Goal: Task Accomplishment & Management: Manage account settings

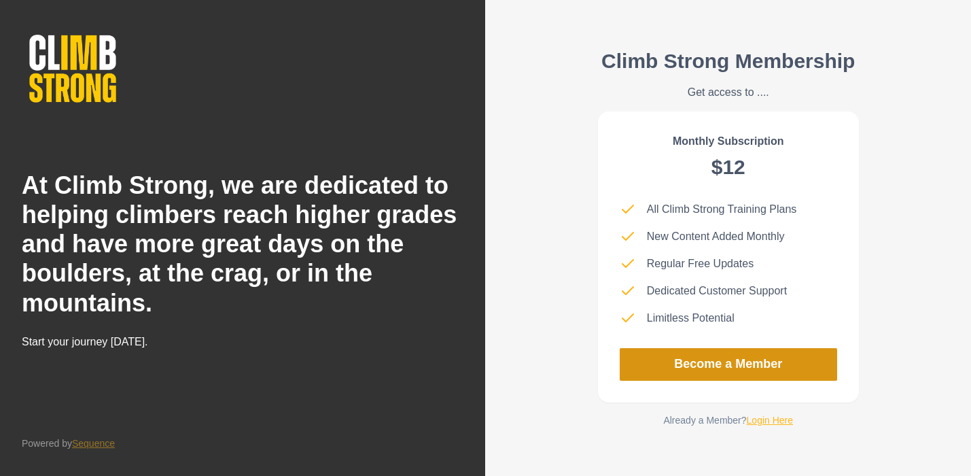
click at [660, 360] on link "Become a Member" at bounding box center [728, 364] width 217 height 33
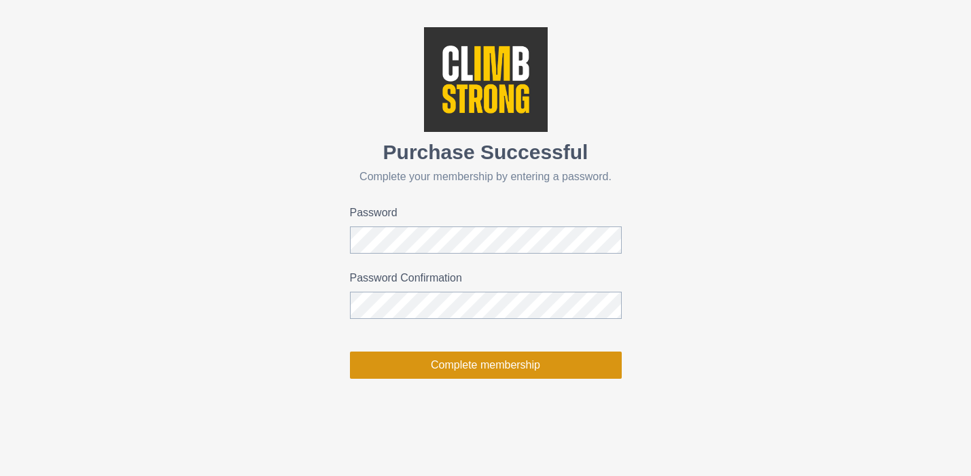
click at [487, 366] on button "Complete membership" at bounding box center [486, 364] width 272 height 27
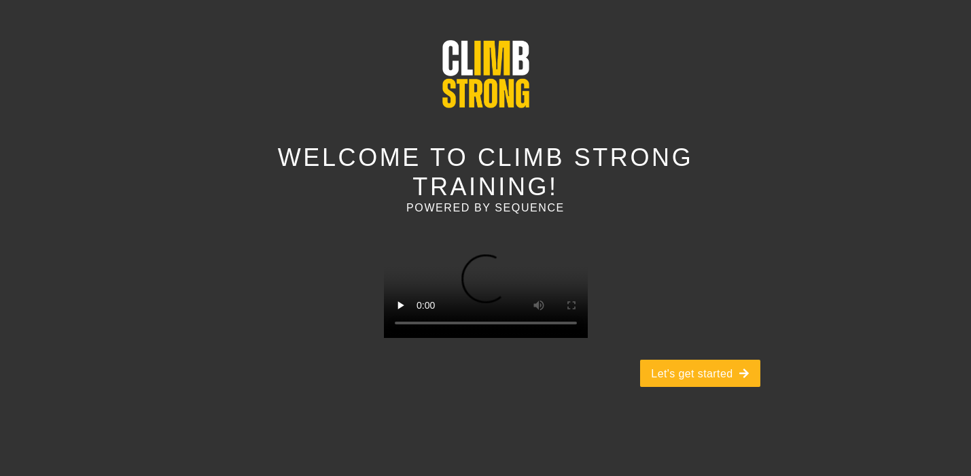
scroll to position [98, 0]
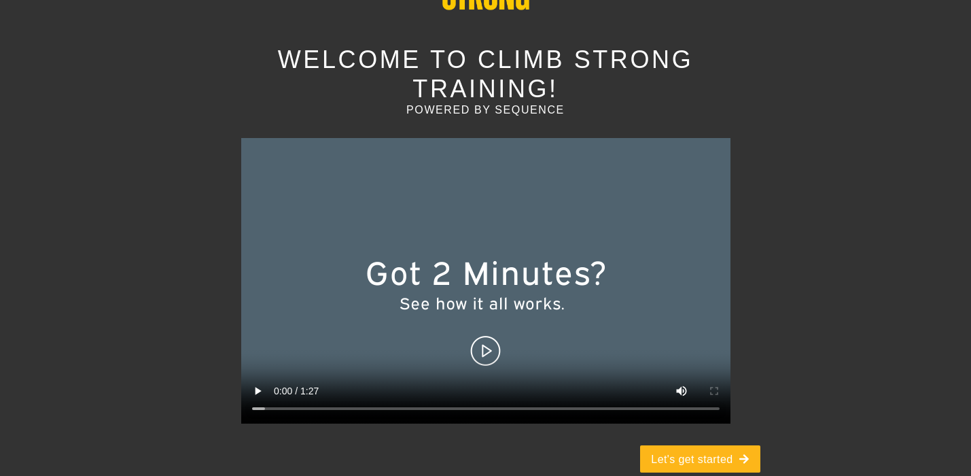
click at [478, 320] on video at bounding box center [485, 280] width 489 height 285
click at [659, 445] on button "Let's get started" at bounding box center [700, 458] width 120 height 27
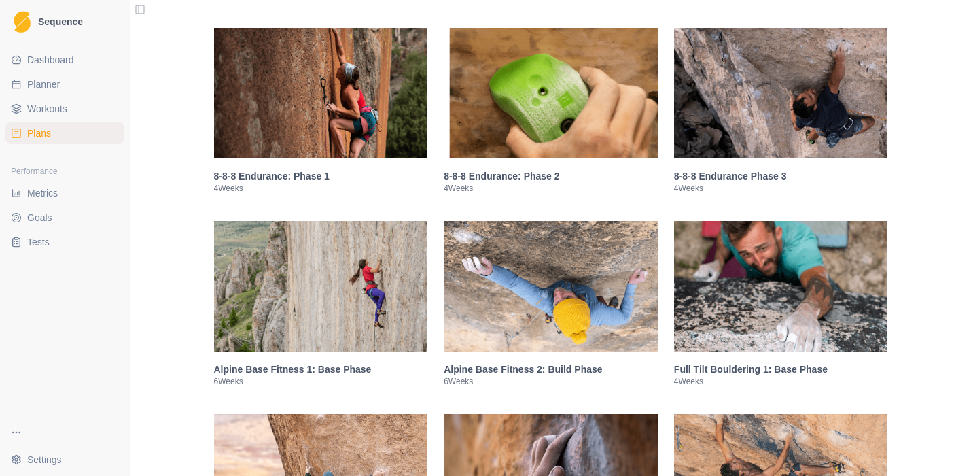
scroll to position [839, 0]
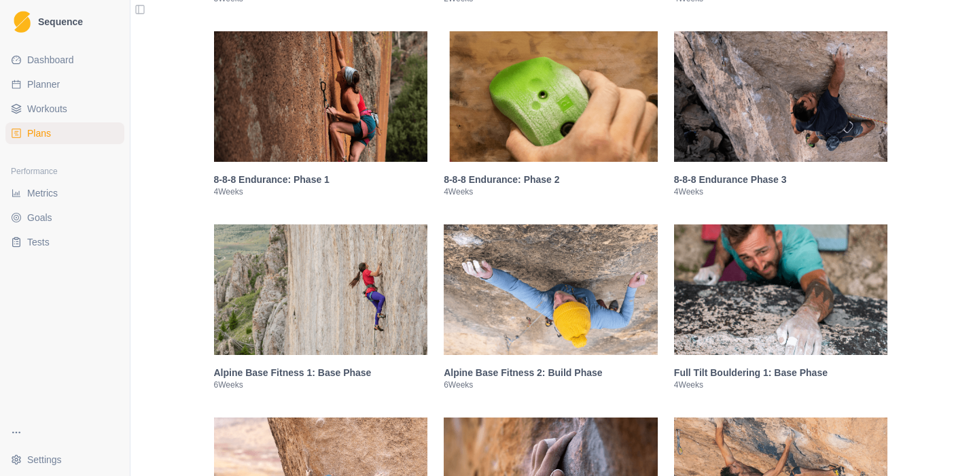
click at [351, 287] on img at bounding box center [321, 289] width 214 height 130
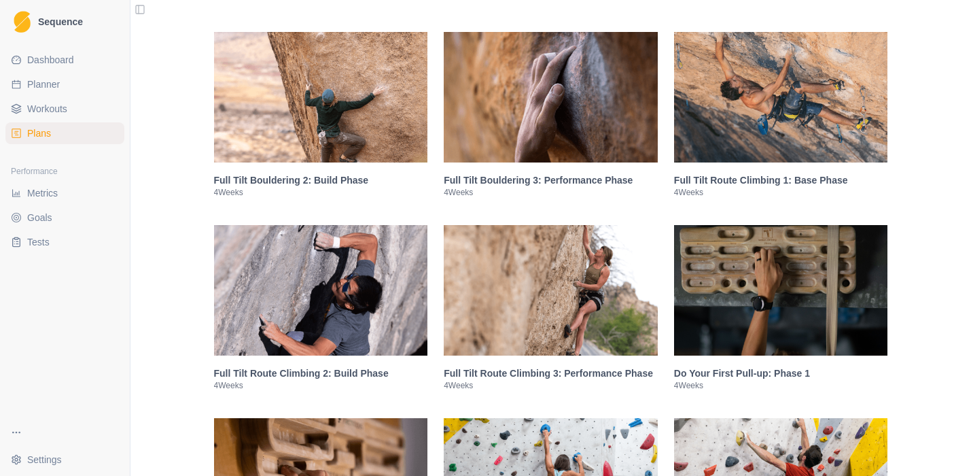
scroll to position [2382, 0]
click at [742, 147] on img at bounding box center [781, 96] width 214 height 130
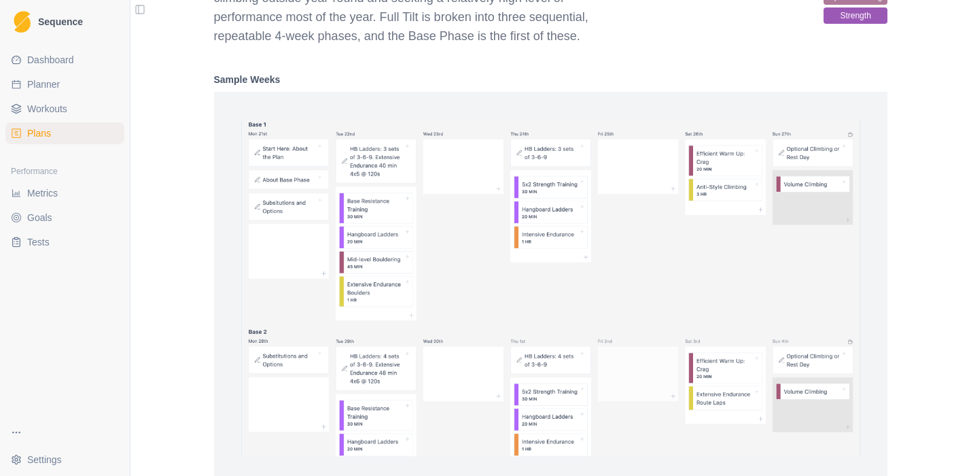
scroll to position [1851, 0]
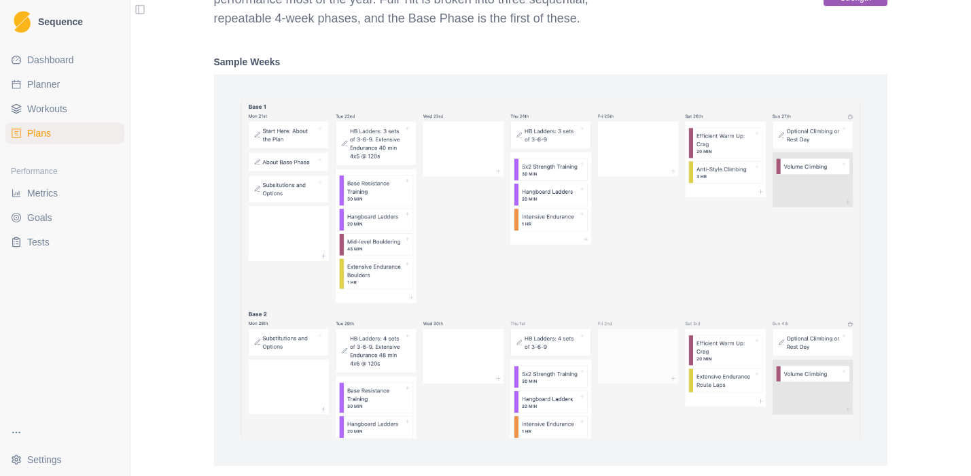
click at [366, 156] on img at bounding box center [551, 269] width 620 height 337
click at [355, 238] on img at bounding box center [551, 269] width 620 height 337
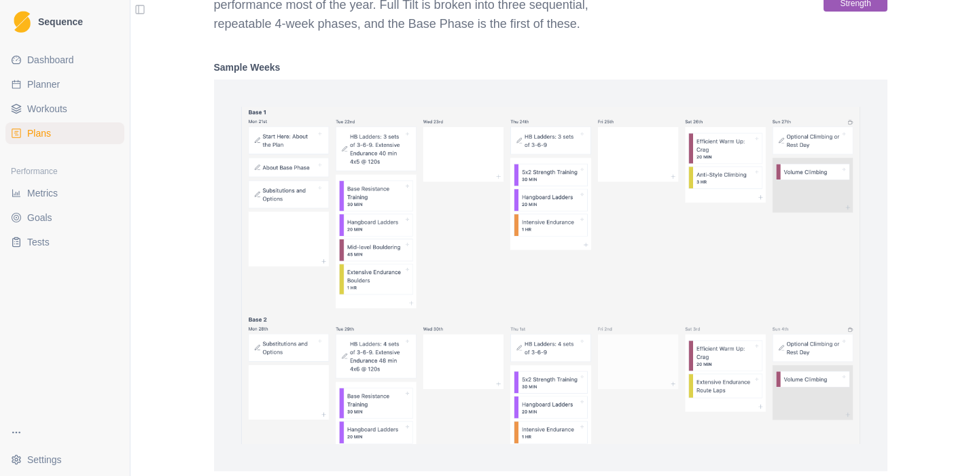
scroll to position [1850, 0]
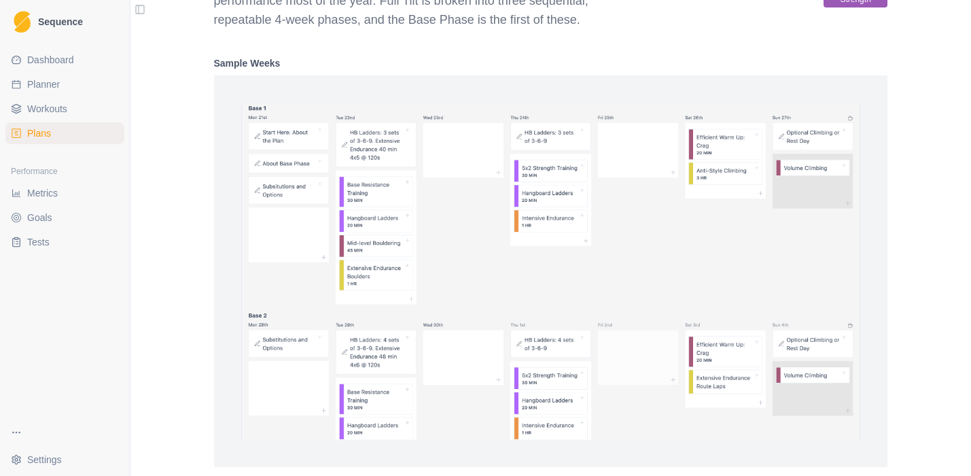
click at [554, 188] on img at bounding box center [551, 271] width 620 height 337
click at [35, 105] on span "Workouts" at bounding box center [47, 109] width 40 height 14
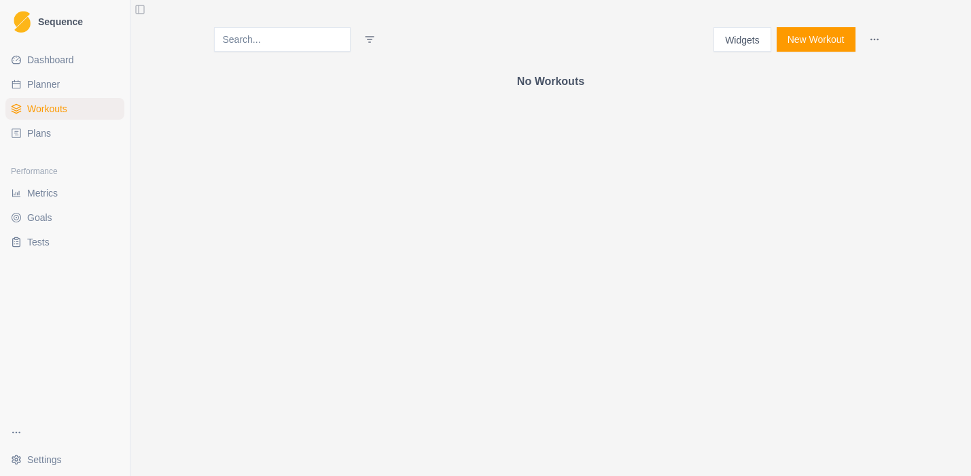
click at [31, 125] on link "Plans" at bounding box center [64, 133] width 119 height 22
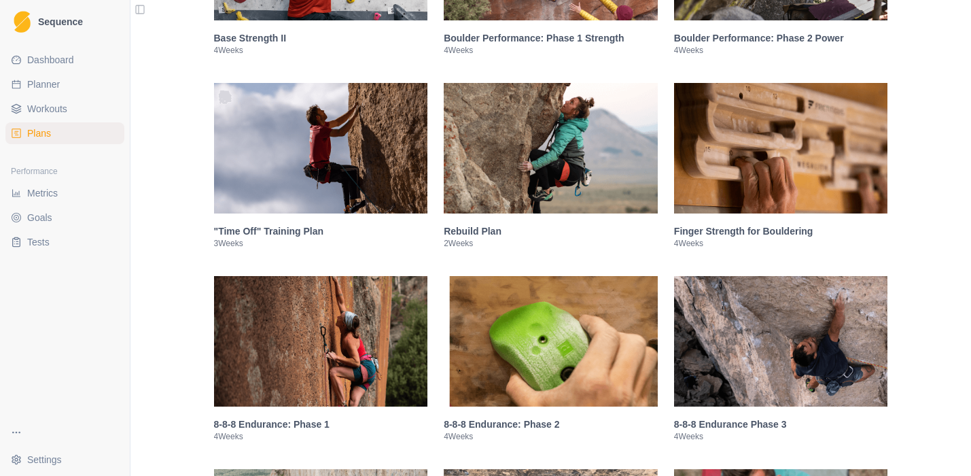
scroll to position [841, 0]
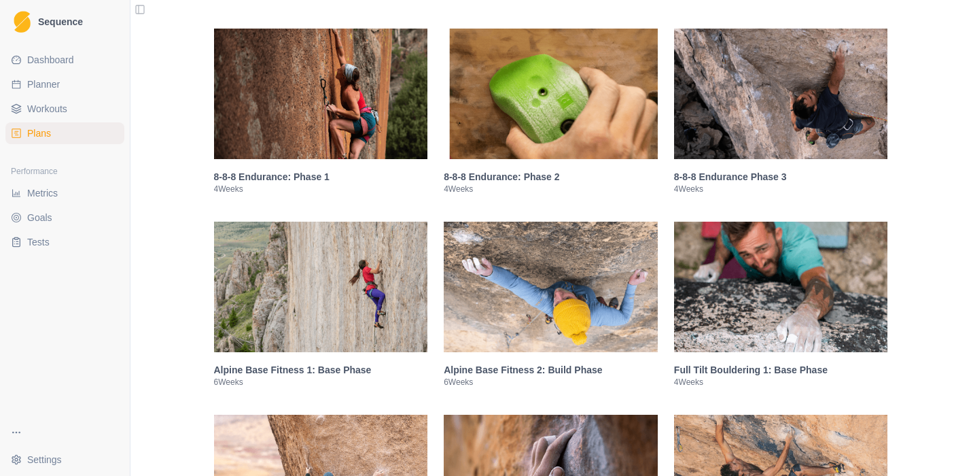
click at [301, 116] on img at bounding box center [321, 94] width 214 height 130
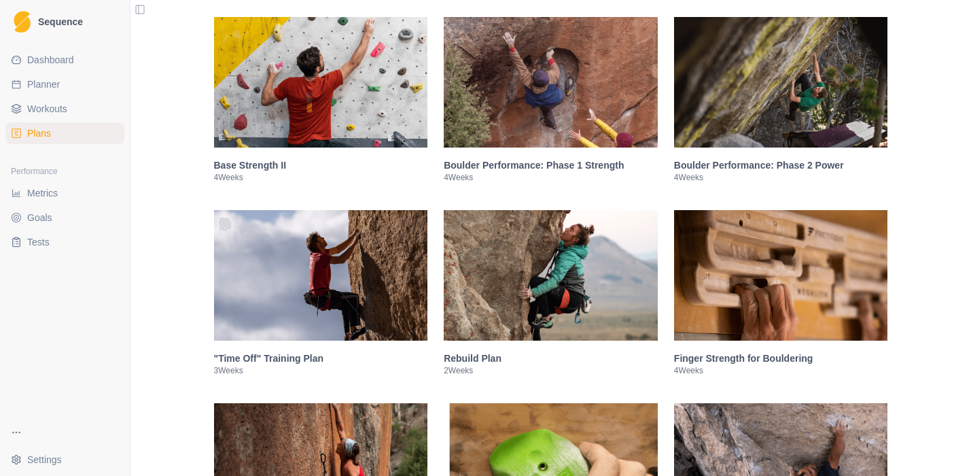
scroll to position [0, 0]
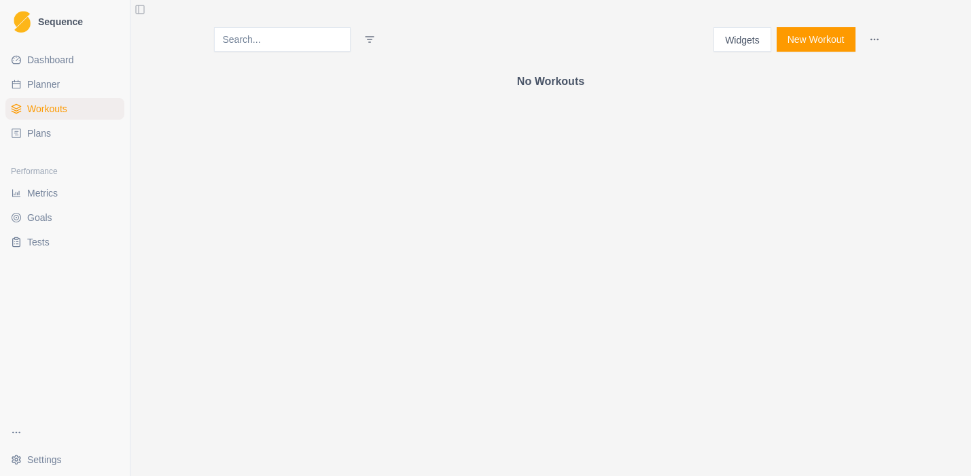
click at [35, 133] on span "Plans" at bounding box center [39, 133] width 24 height 14
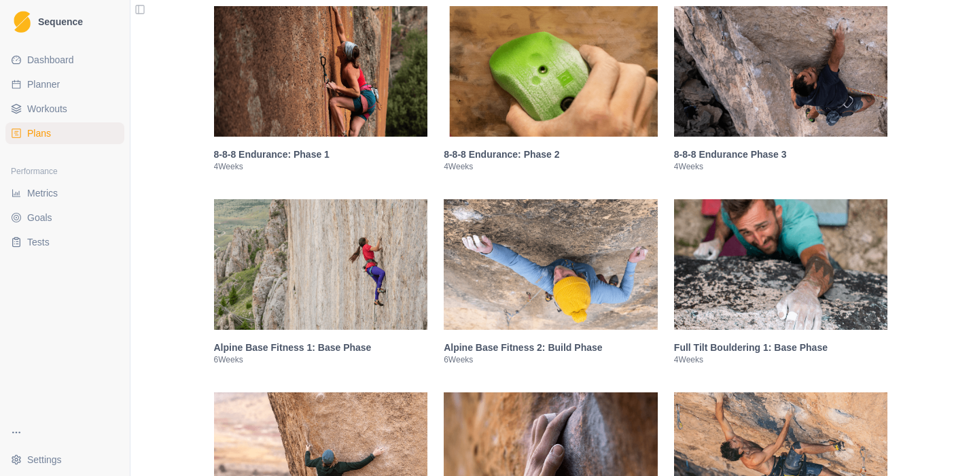
scroll to position [636, 0]
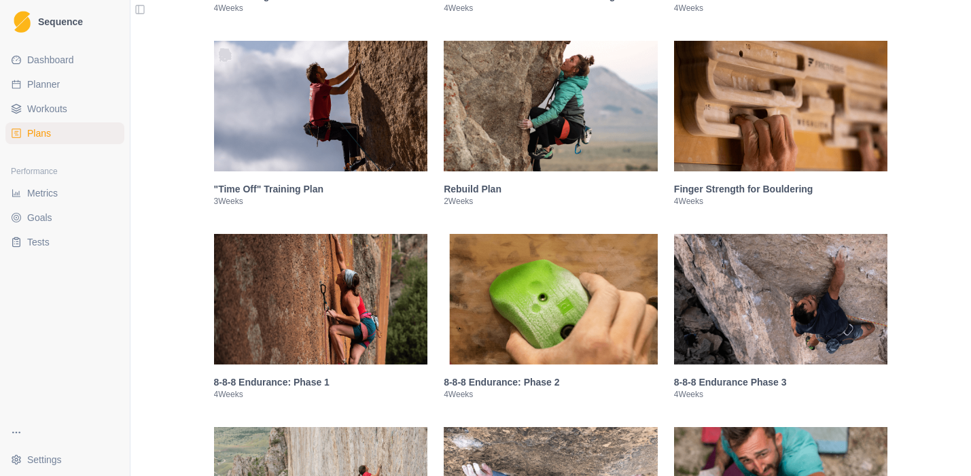
click at [553, 332] on img at bounding box center [551, 299] width 214 height 130
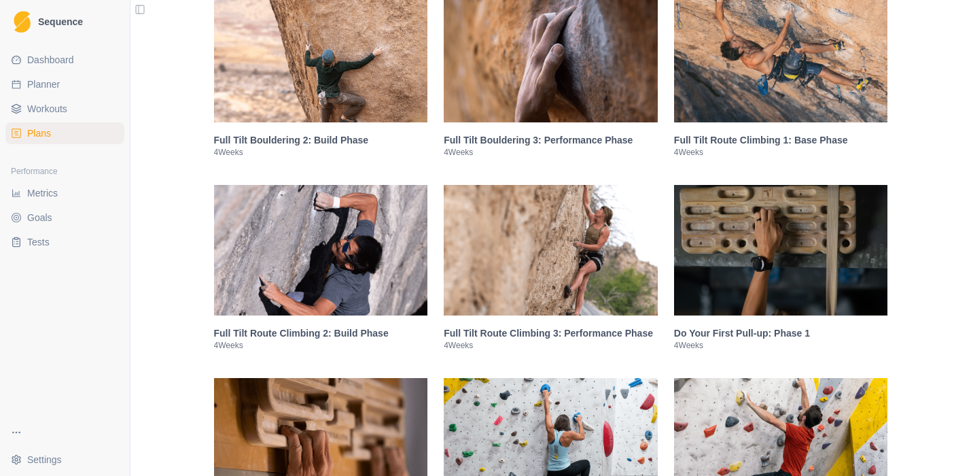
scroll to position [2488, 0]
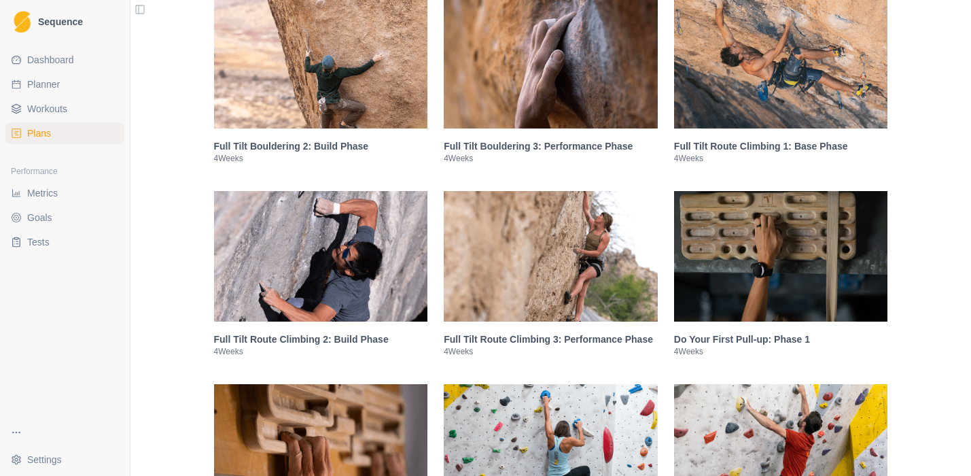
click at [311, 279] on img at bounding box center [321, 256] width 214 height 130
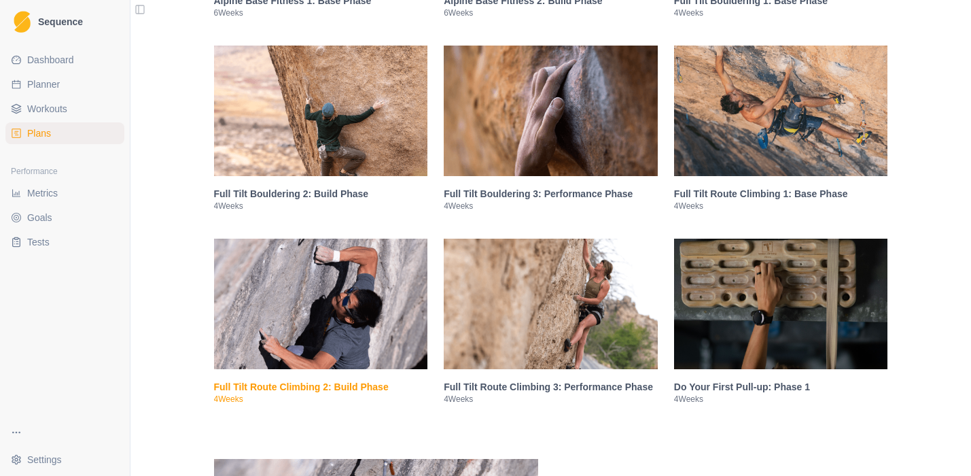
scroll to position [1349, 0]
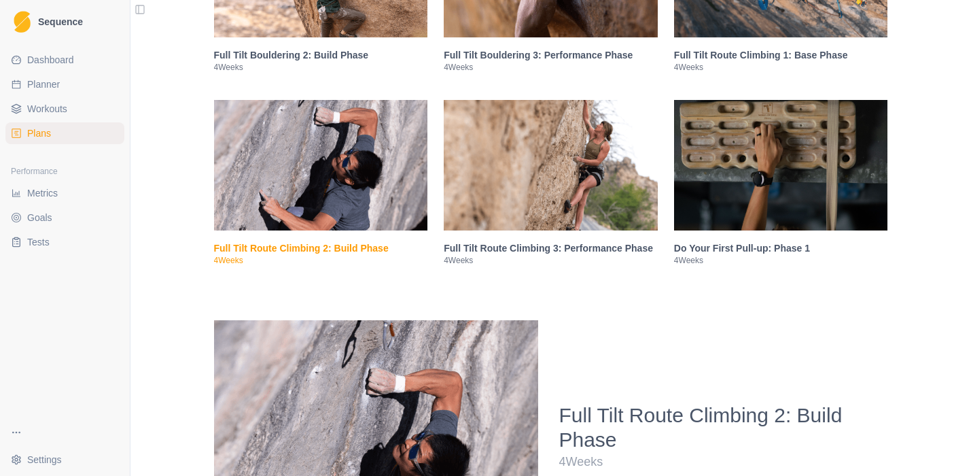
click at [536, 203] on img at bounding box center [551, 165] width 214 height 130
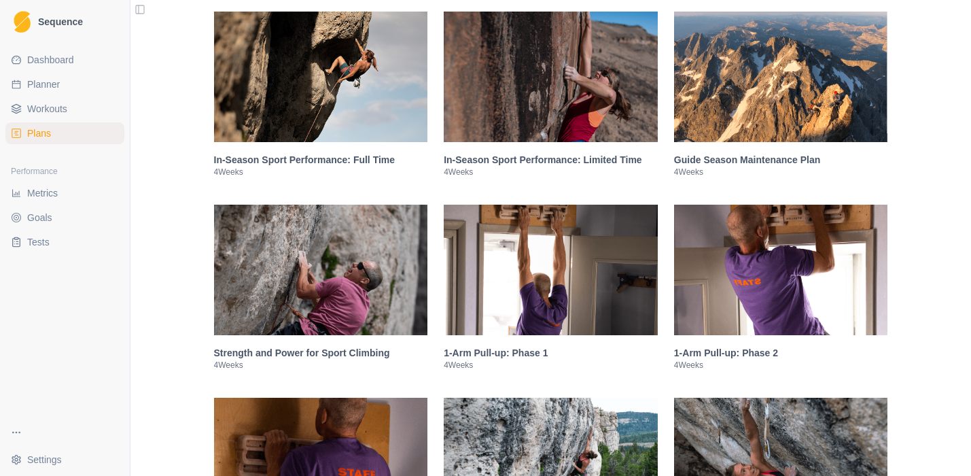
scroll to position [2712, 0]
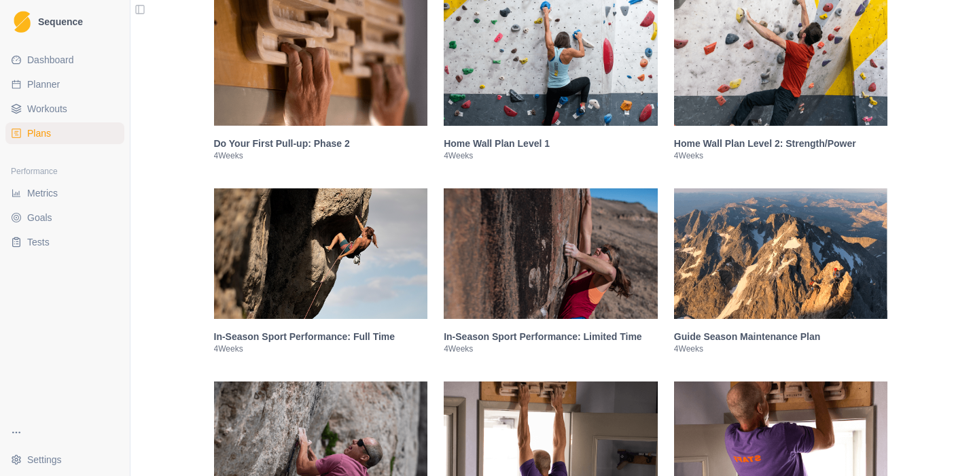
click at [533, 294] on img at bounding box center [551, 253] width 214 height 130
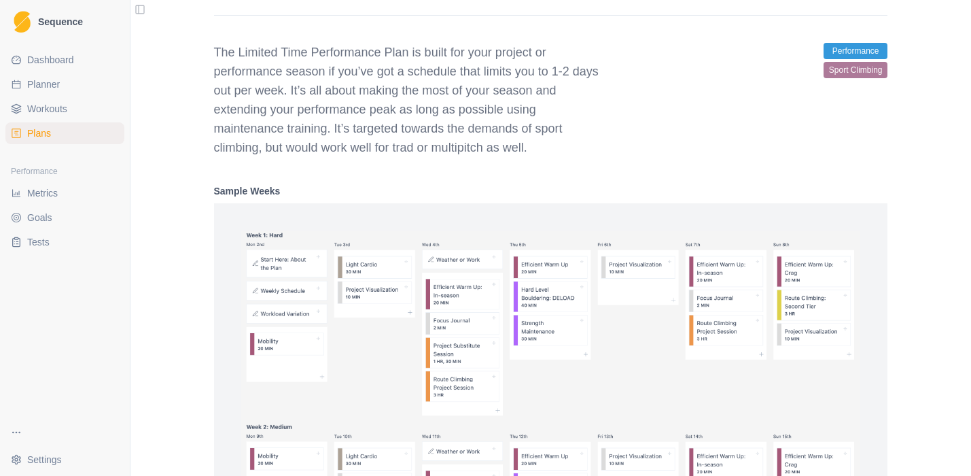
scroll to position [2302, 0]
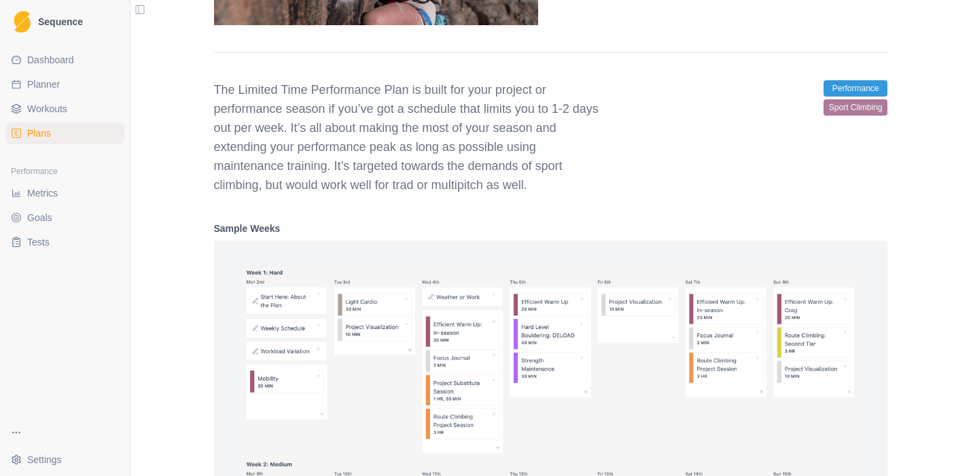
click at [434, 433] on img at bounding box center [551, 438] width 620 height 341
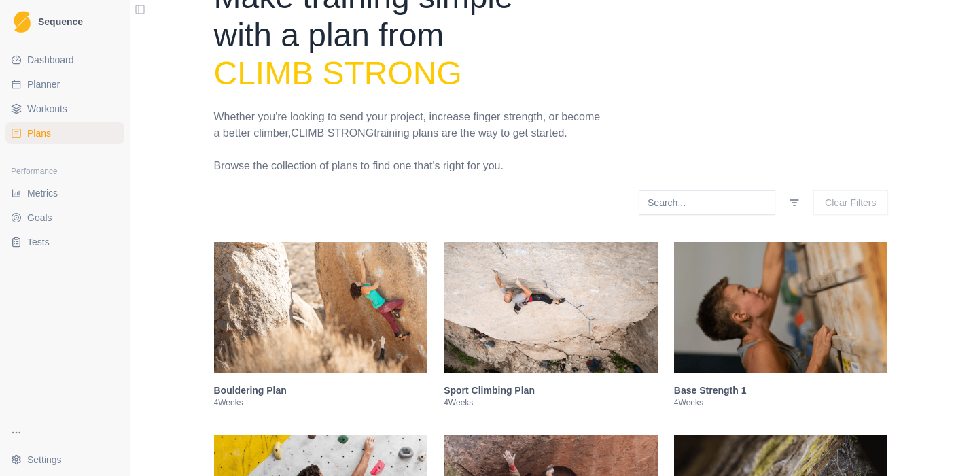
scroll to position [74, 0]
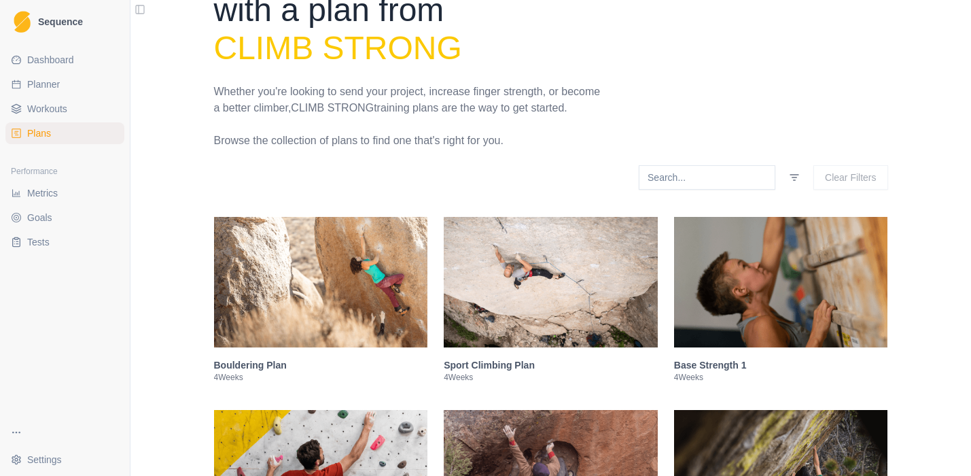
click at [541, 320] on img at bounding box center [551, 282] width 214 height 130
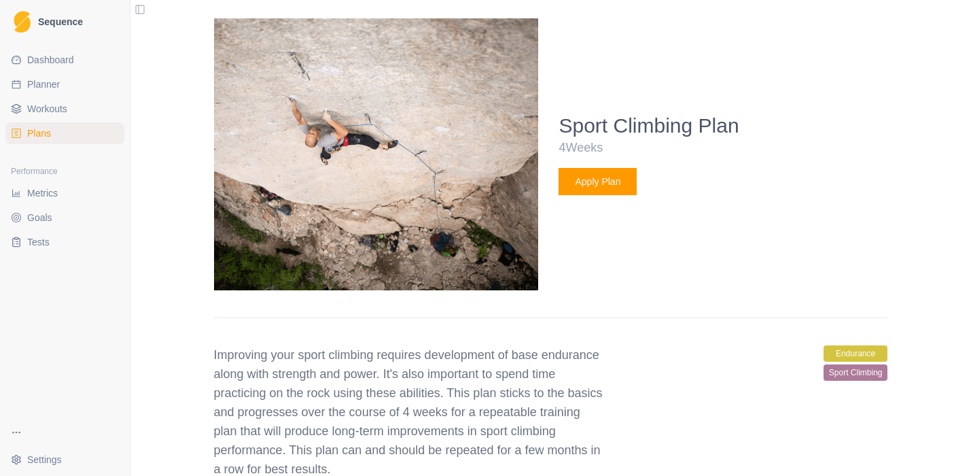
scroll to position [493, 0]
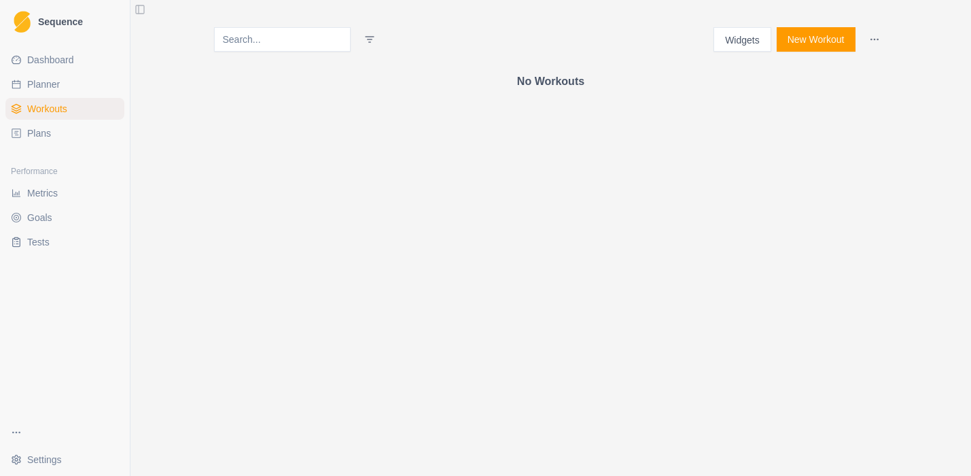
click at [48, 131] on span "Plans" at bounding box center [39, 133] width 24 height 14
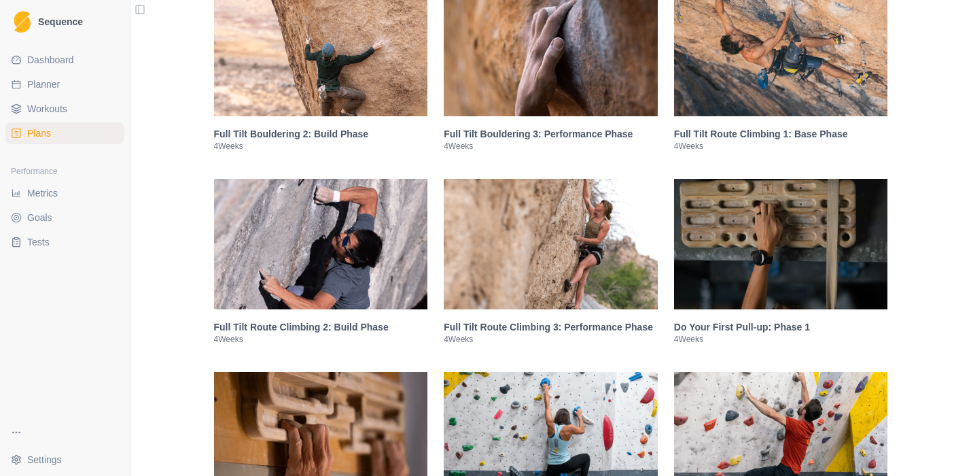
scroll to position [1234, 0]
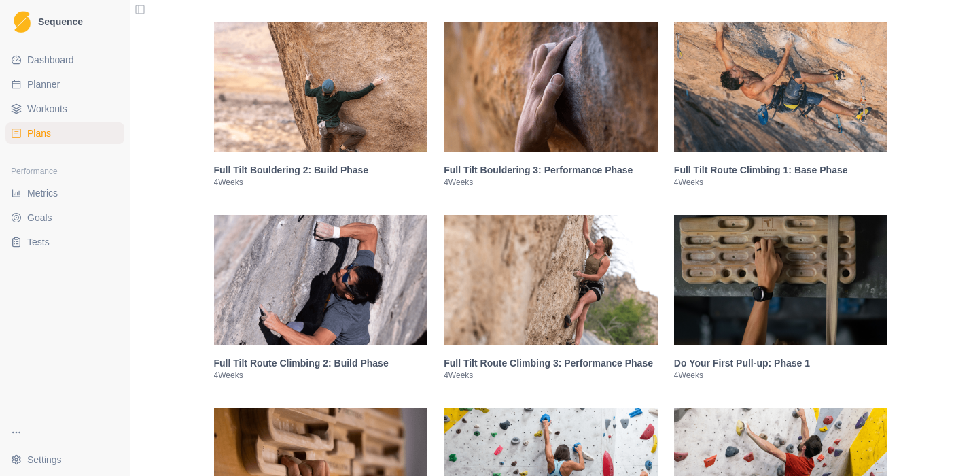
click at [767, 122] on img at bounding box center [781, 87] width 214 height 130
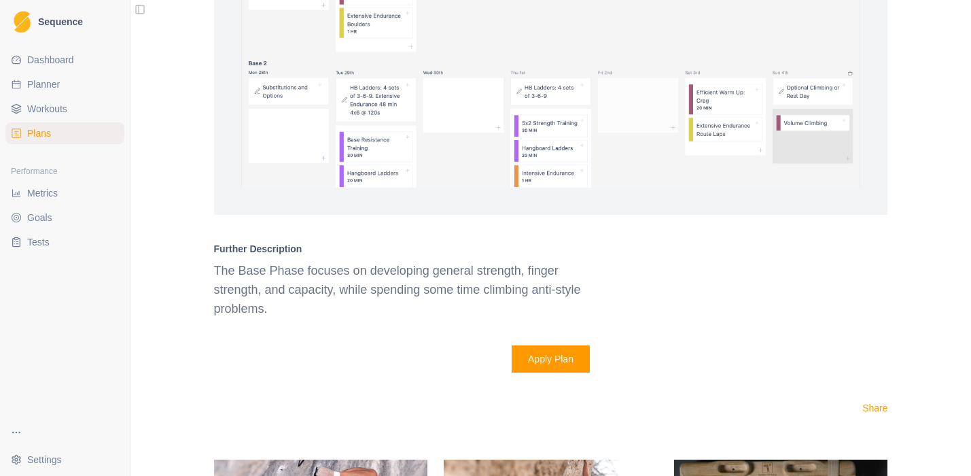
scroll to position [2091, 0]
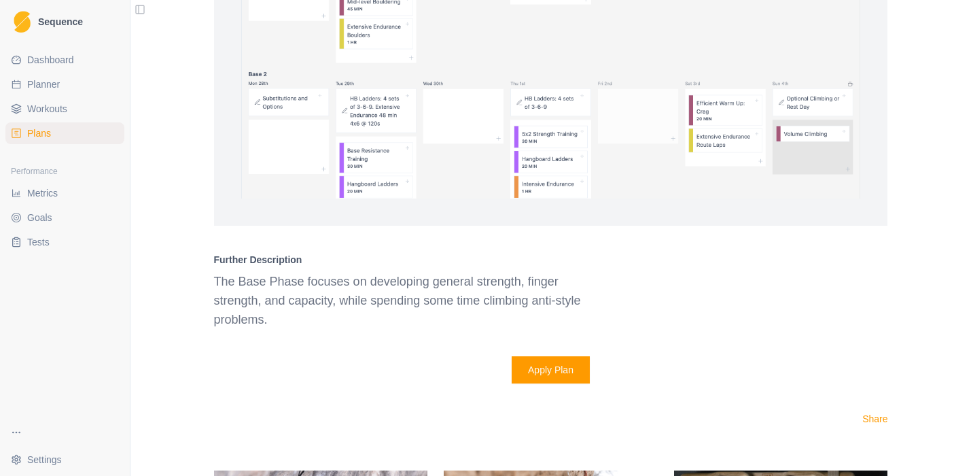
click at [556, 382] on button "Apply Plan" at bounding box center [551, 369] width 78 height 27
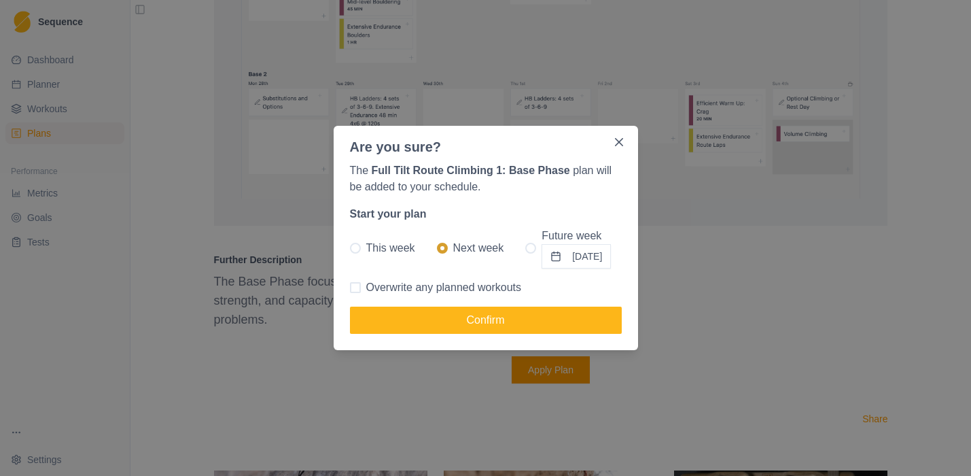
click at [571, 257] on button "[DATE]" at bounding box center [576, 256] width 69 height 24
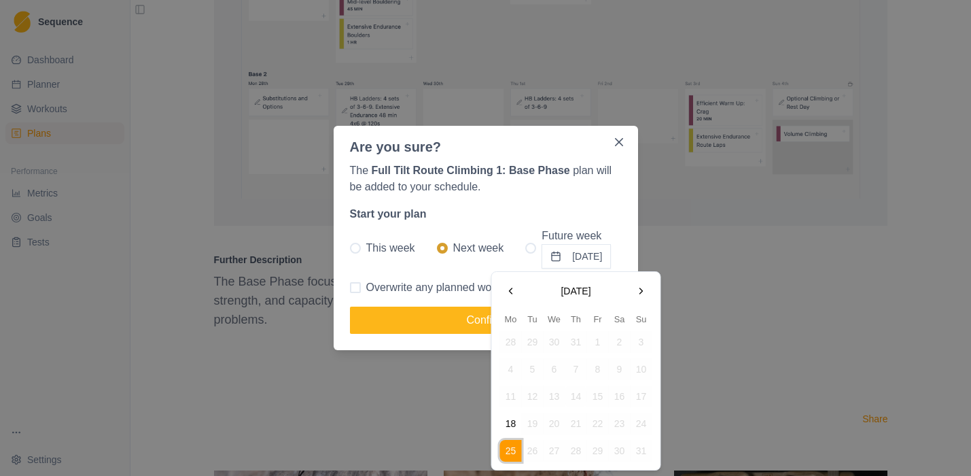
click at [509, 421] on button "18" at bounding box center [511, 424] width 22 height 22
radio input "false"
radio input "true"
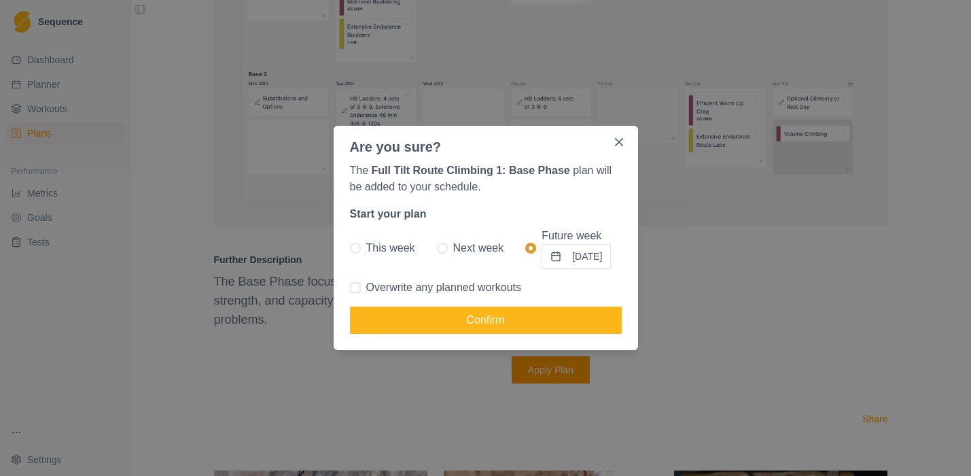
click at [355, 285] on span at bounding box center [355, 287] width 11 height 11
click at [350, 287] on input "Overwrite any planned workouts" at bounding box center [349, 287] width 1 height 1
checkbox input "true"
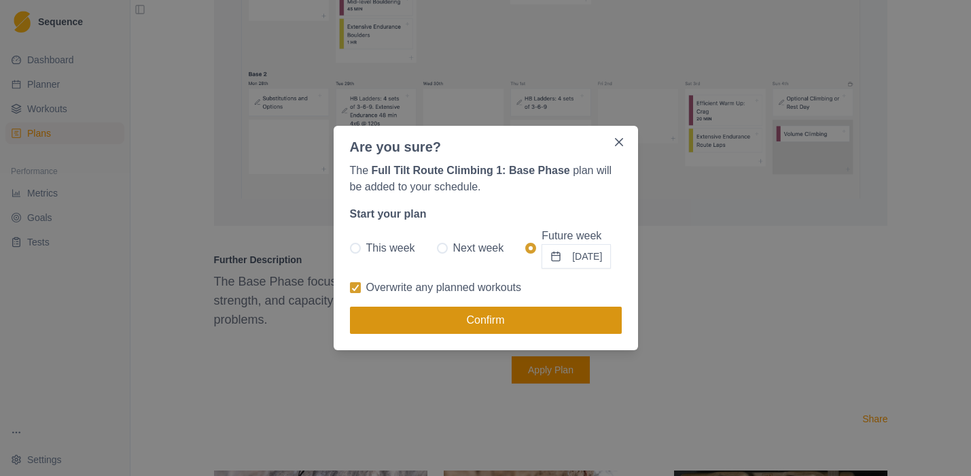
click at [496, 322] on button "Confirm" at bounding box center [486, 320] width 272 height 27
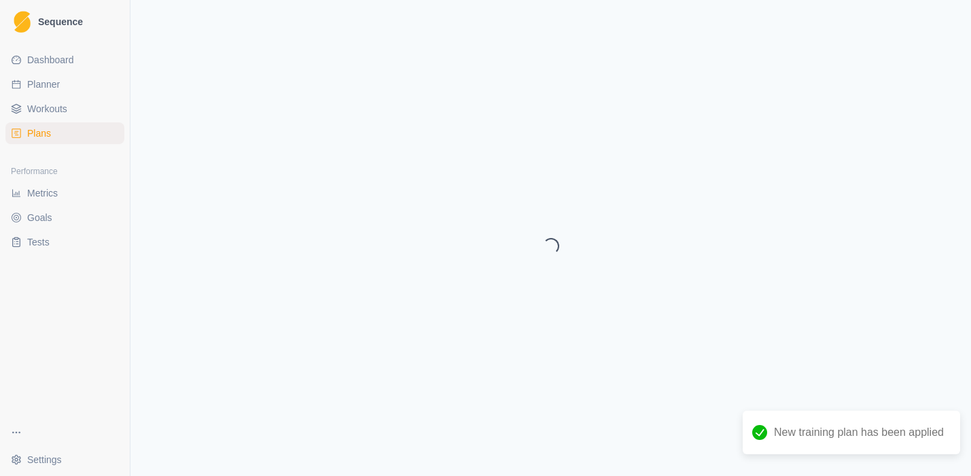
select select "month"
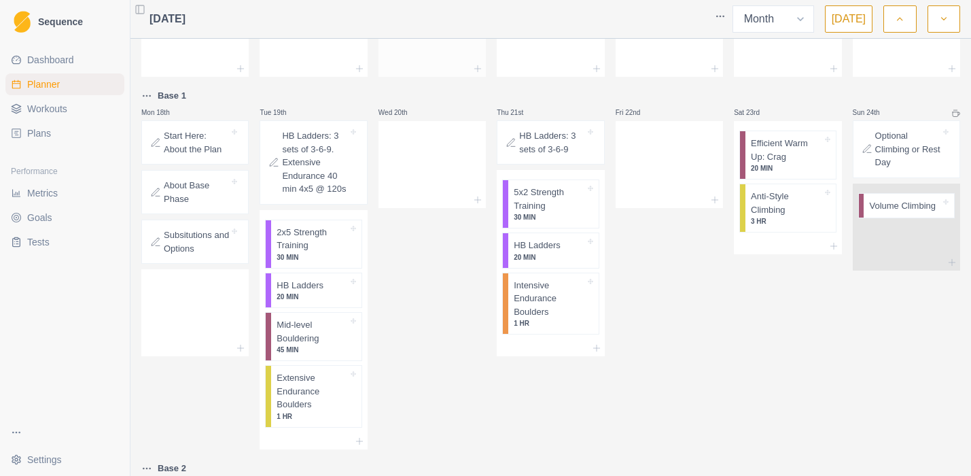
scroll to position [351, 0]
click at [182, 147] on p "Start Here: About the Plan" at bounding box center [196, 142] width 65 height 27
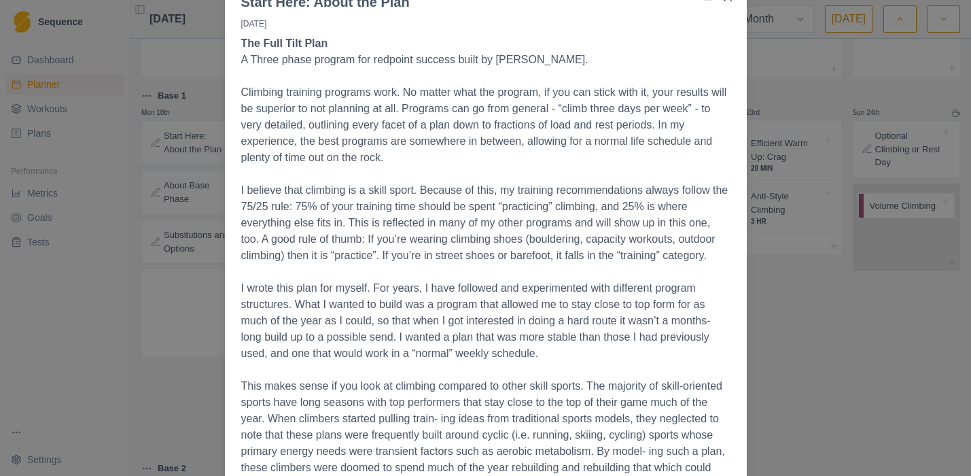
scroll to position [0, 0]
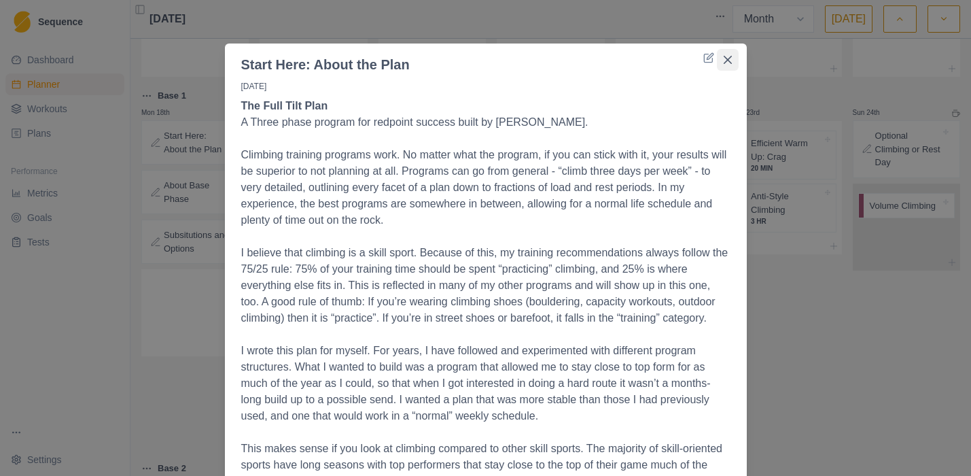
click at [724, 62] on icon "Close" at bounding box center [728, 60] width 8 height 8
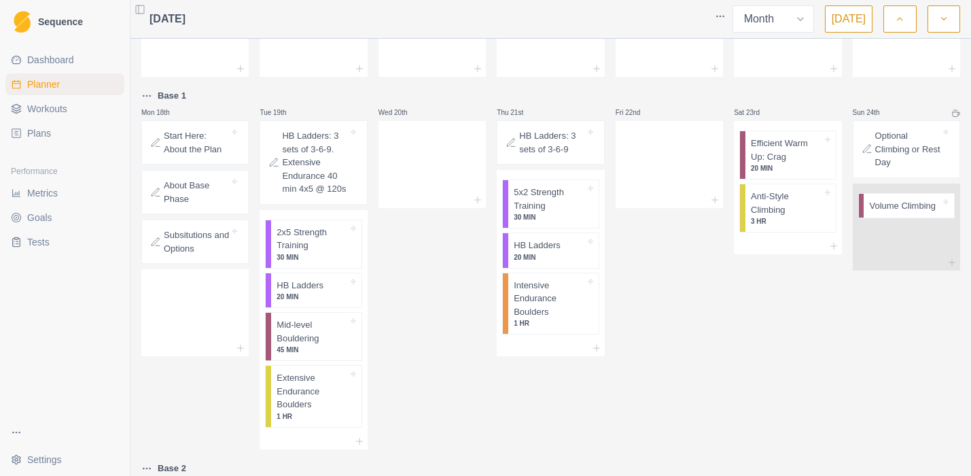
click at [183, 195] on p "About Base Phase" at bounding box center [196, 192] width 65 height 27
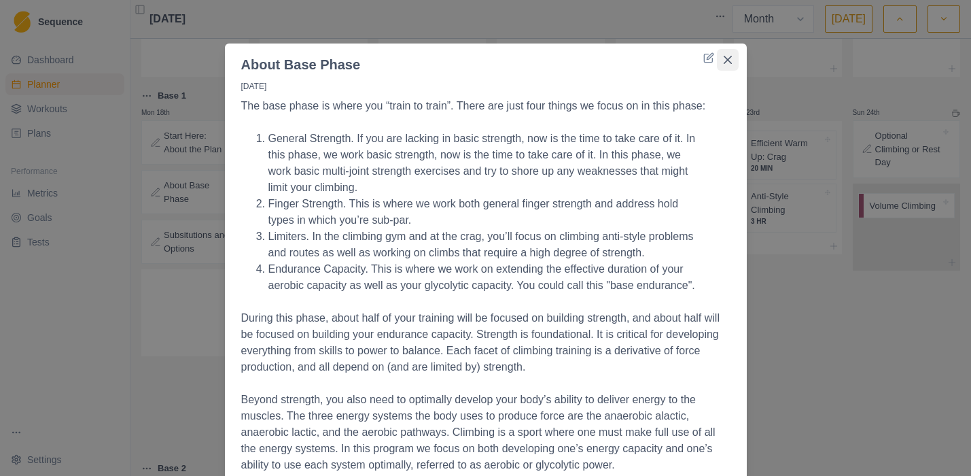
click at [724, 58] on icon "Close" at bounding box center [728, 60] width 8 height 8
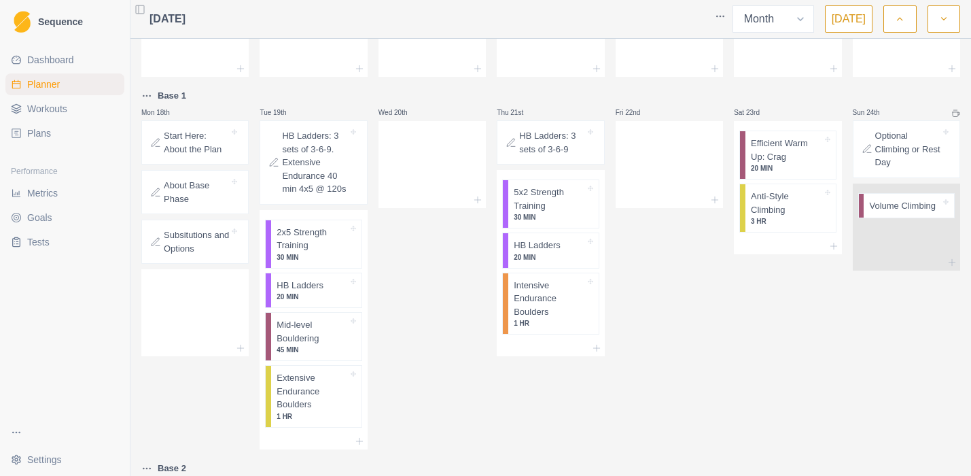
click at [199, 243] on p "Subsitutions and Options" at bounding box center [196, 241] width 65 height 27
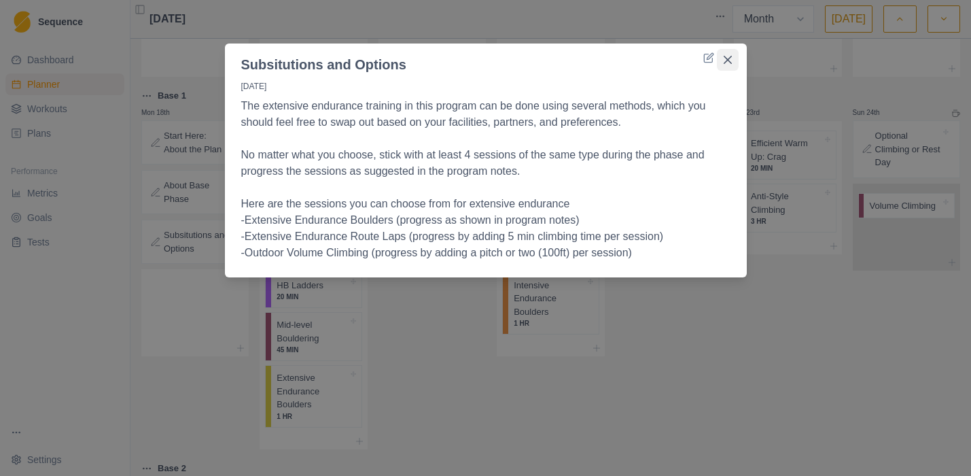
click at [735, 57] on button "Close" at bounding box center [728, 60] width 22 height 22
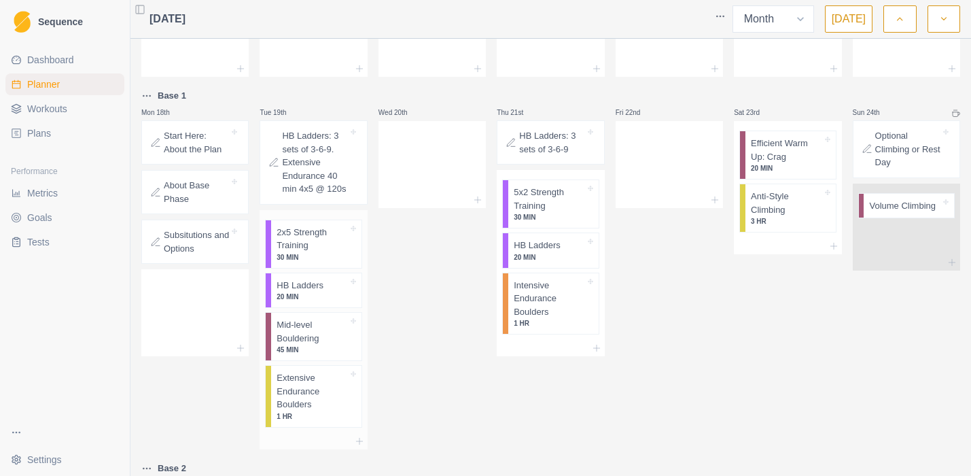
click at [329, 252] on p "2x5 Strength Training" at bounding box center [312, 239] width 71 height 27
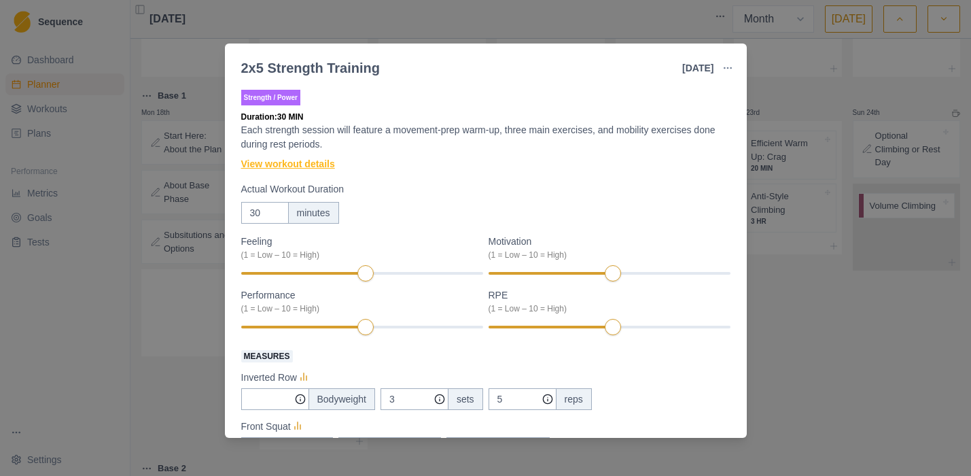
click at [312, 165] on link "View workout details" at bounding box center [288, 164] width 94 height 14
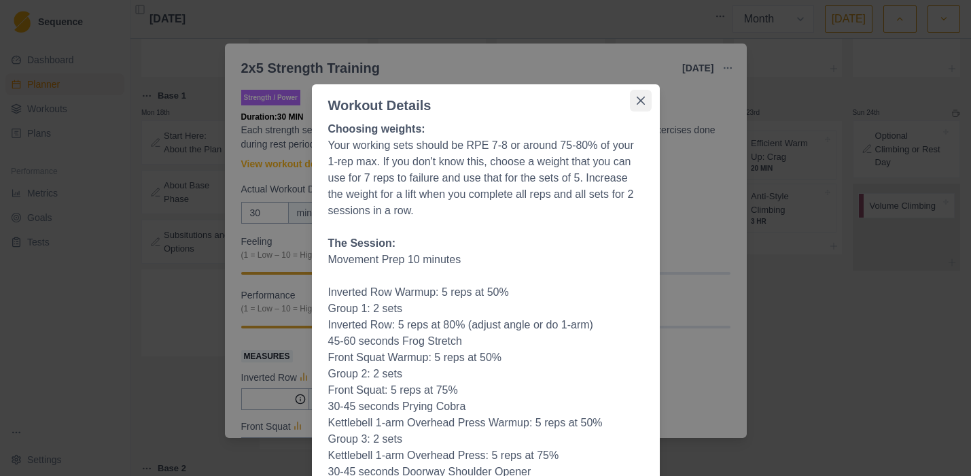
click at [637, 98] on icon "Close" at bounding box center [641, 101] width 8 height 8
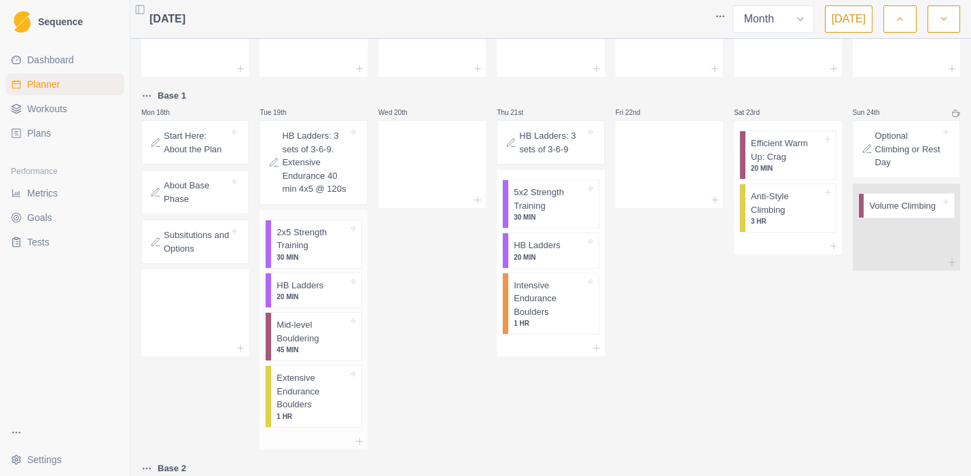
click at [315, 302] on p "20 MIN" at bounding box center [312, 297] width 71 height 10
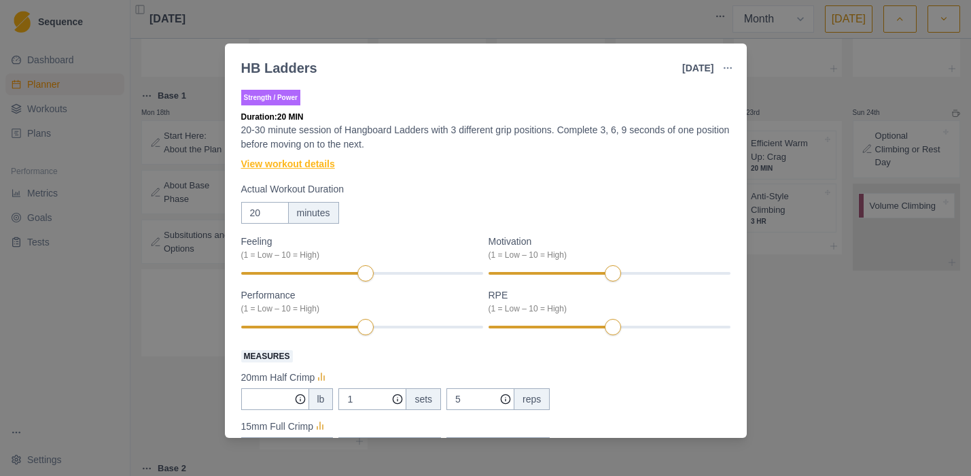
click at [304, 164] on link "View workout details" at bounding box center [288, 164] width 94 height 14
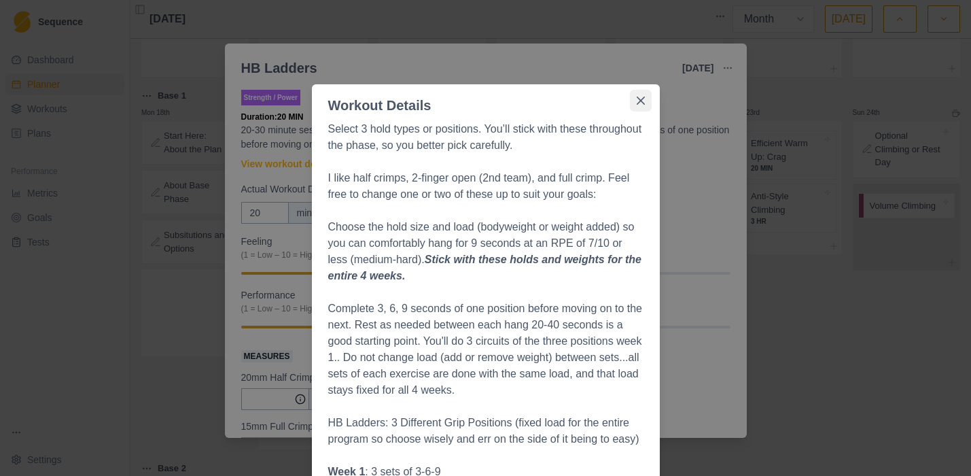
click at [639, 93] on button "Close" at bounding box center [641, 101] width 22 height 22
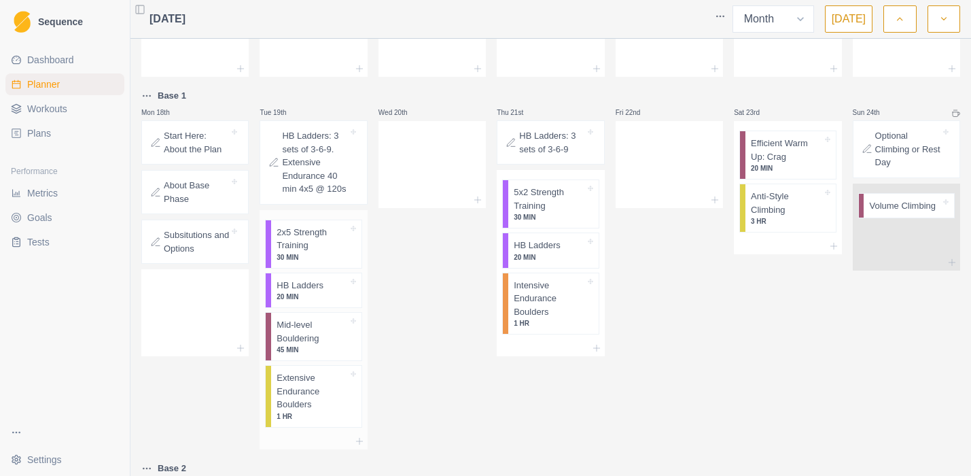
click at [296, 345] on p "Mid-level Bouldering" at bounding box center [312, 331] width 71 height 27
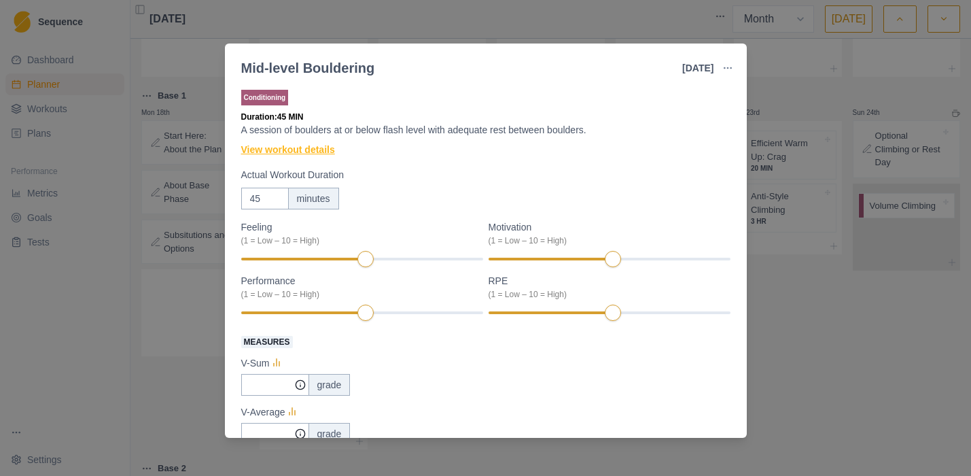
click at [328, 146] on link "View workout details" at bounding box center [288, 150] width 94 height 14
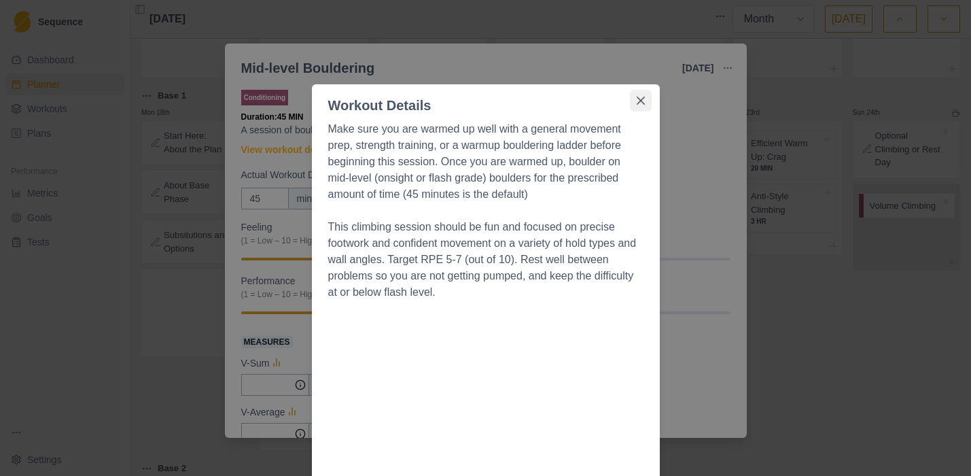
click at [635, 95] on button "Close" at bounding box center [641, 101] width 22 height 22
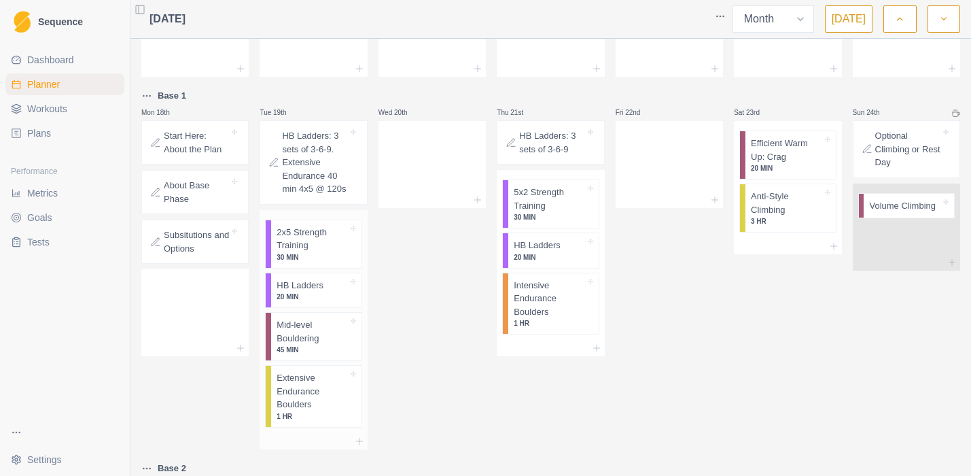
click at [290, 407] on p "Extensive Endurance Boulders" at bounding box center [312, 391] width 71 height 40
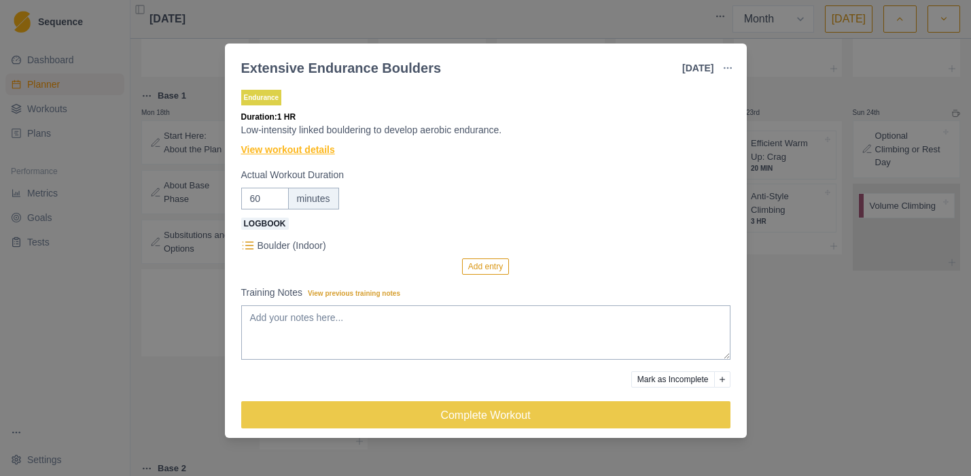
click at [275, 149] on link "View workout details" at bounding box center [288, 150] width 94 height 14
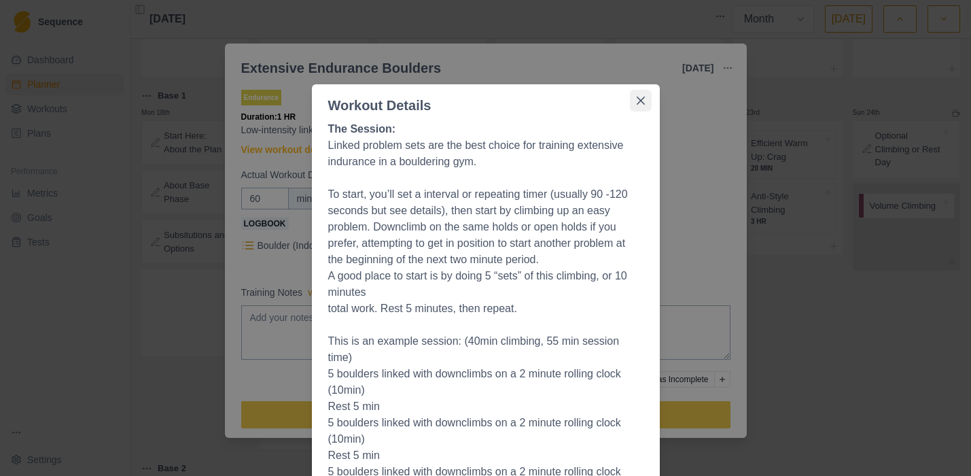
click at [636, 99] on icon "Close" at bounding box center [640, 101] width 8 height 8
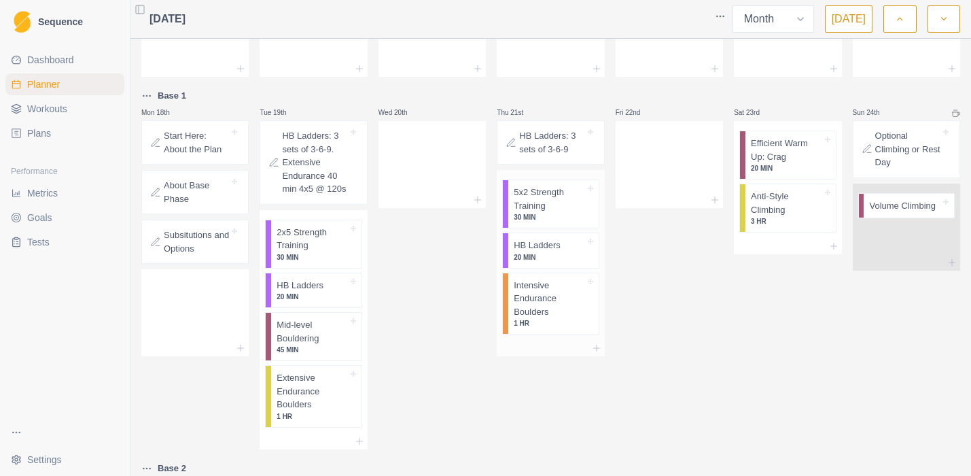
click at [541, 209] on p "5x2 Strength Training" at bounding box center [549, 199] width 71 height 27
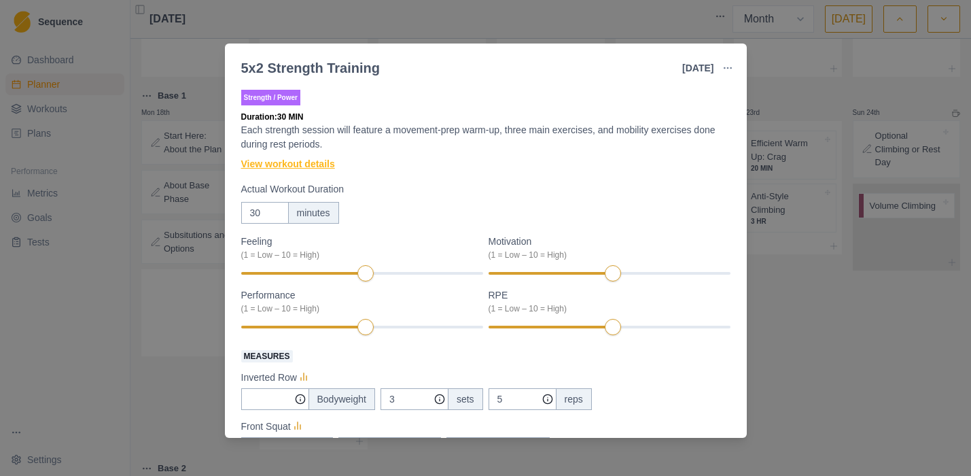
click at [269, 162] on link "View workout details" at bounding box center [288, 164] width 94 height 14
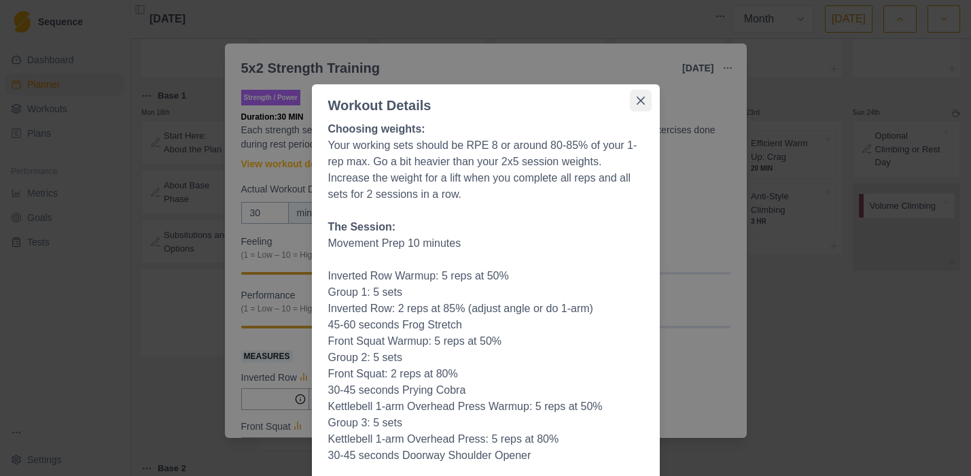
click at [637, 97] on icon "Close" at bounding box center [641, 101] width 8 height 8
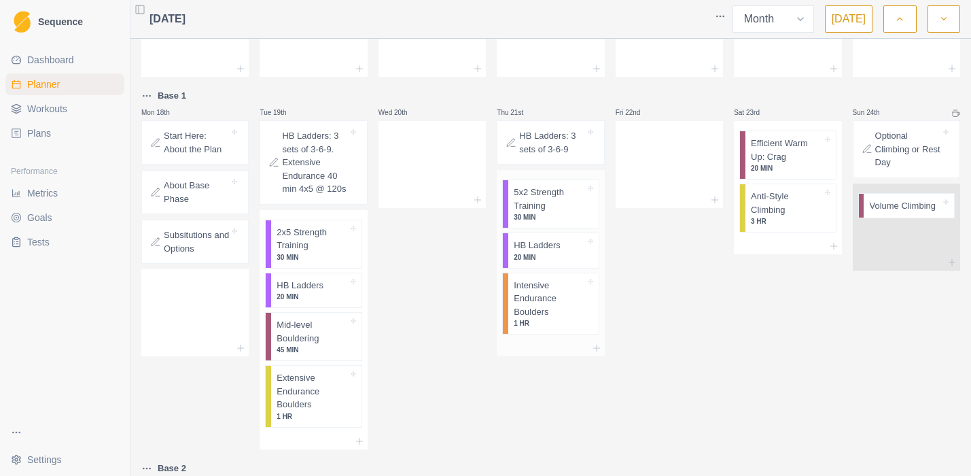
click at [540, 254] on p "20 MIN" at bounding box center [549, 257] width 71 height 10
click at [532, 300] on p "Intensive Endurance Boulders" at bounding box center [549, 299] width 71 height 40
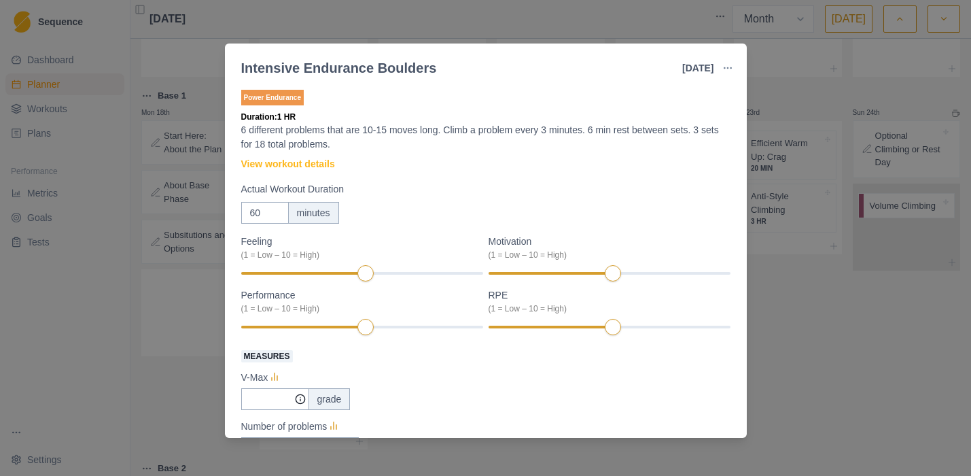
click at [253, 50] on header "Intensive Endurance Boulders [DATE] Link To Goal View Workout Metrics Edit Orig…" at bounding box center [486, 62] width 522 height 38
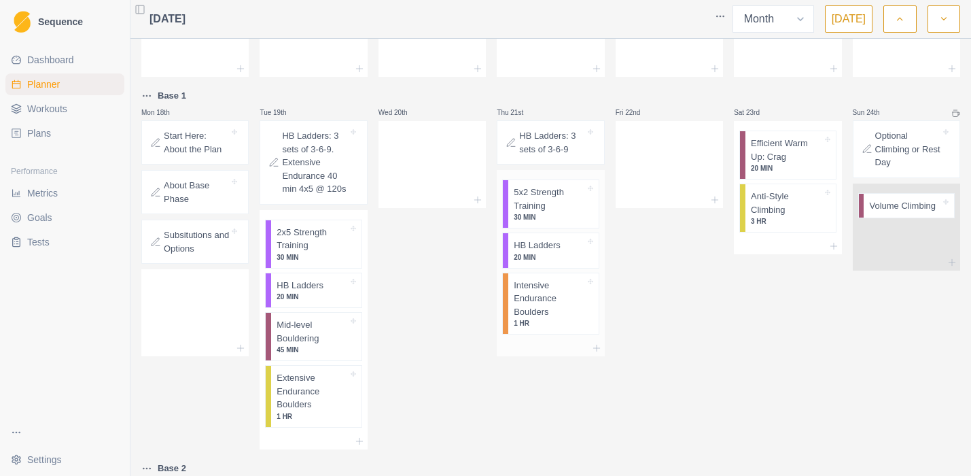
click at [535, 189] on p "5x2 Strength Training" at bounding box center [549, 199] width 71 height 27
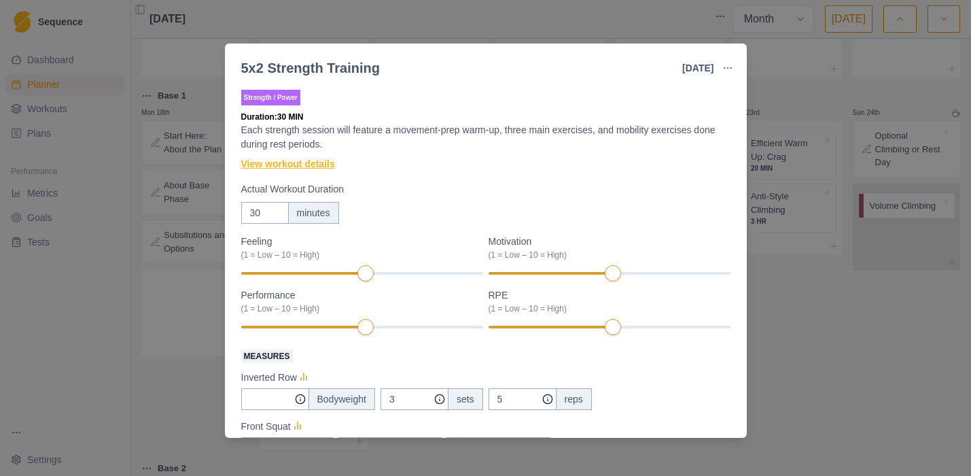
click at [315, 164] on link "View workout details" at bounding box center [288, 164] width 94 height 14
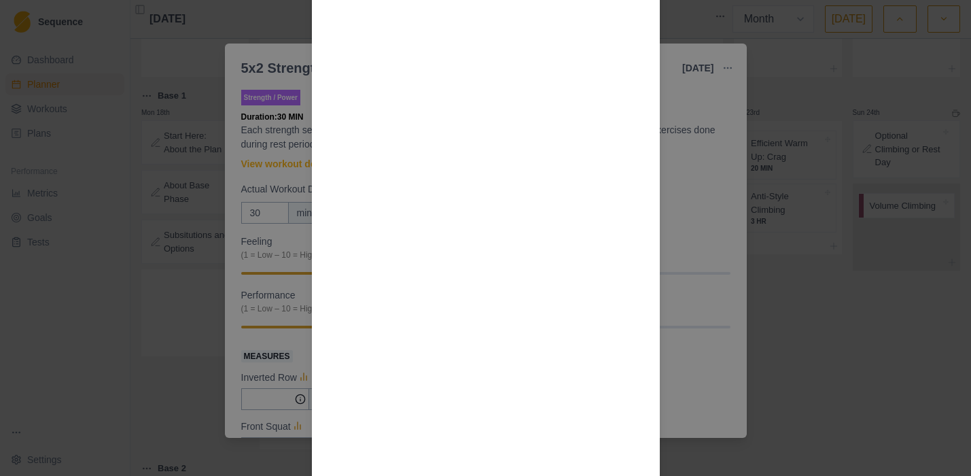
scroll to position [12, 0]
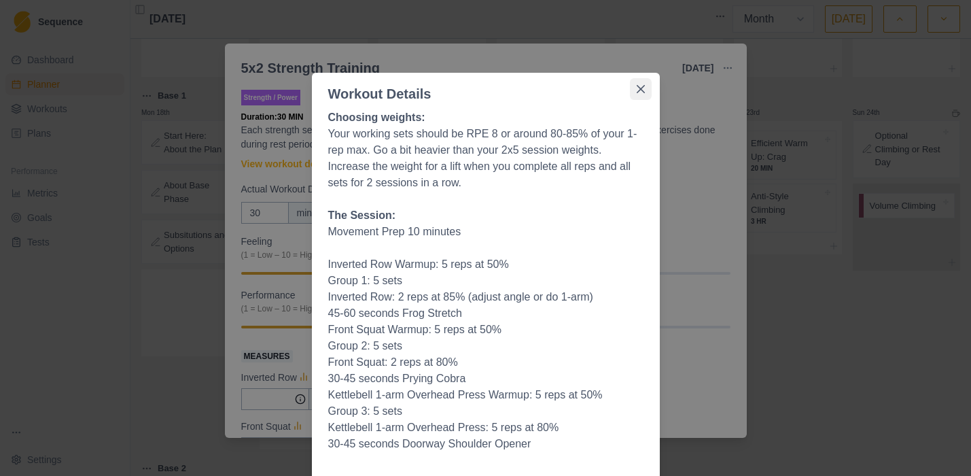
click at [637, 88] on icon "Close" at bounding box center [641, 89] width 8 height 8
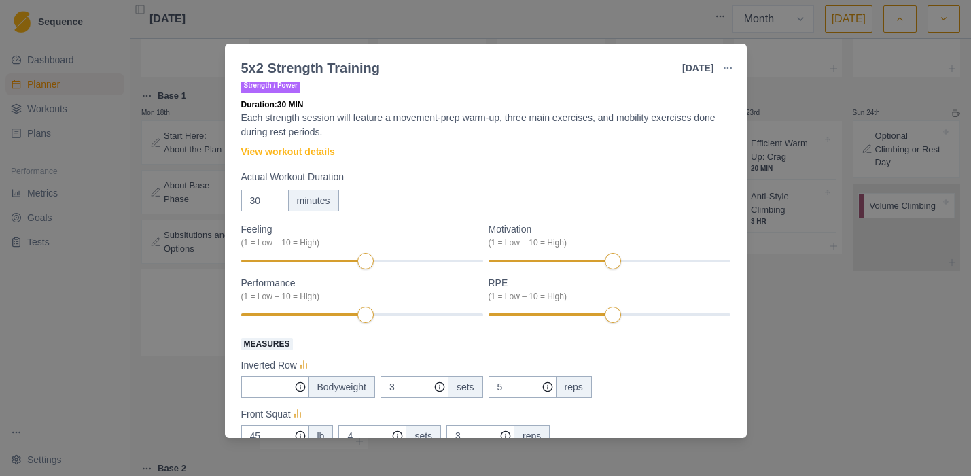
scroll to position [0, 0]
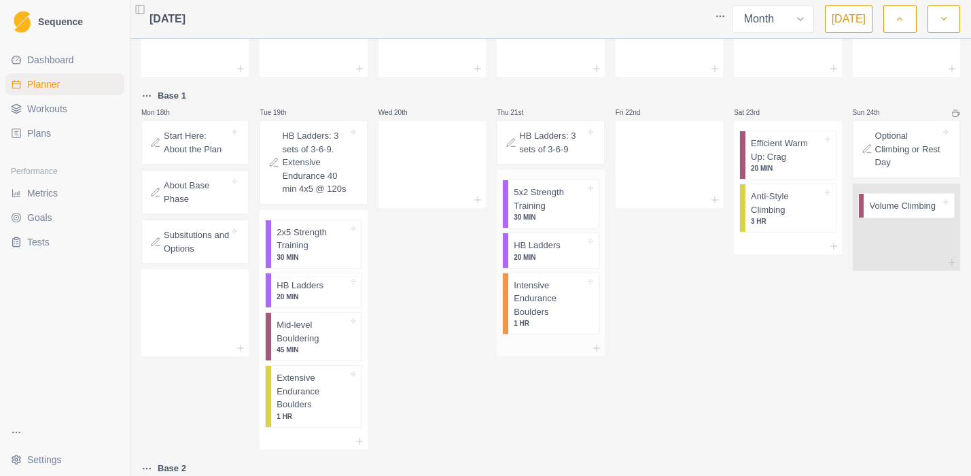
click at [528, 296] on p "Intensive Endurance Boulders" at bounding box center [549, 299] width 71 height 40
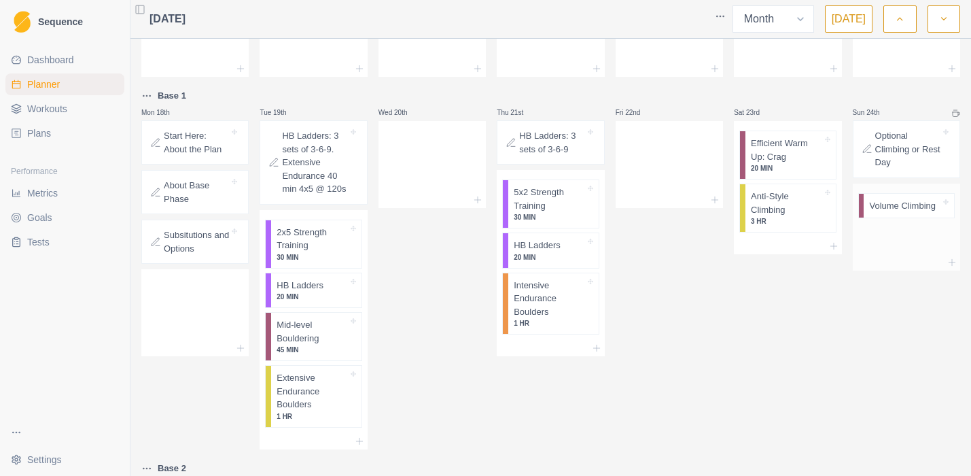
click at [869, 211] on p "Volume Climbing" at bounding box center [902, 206] width 67 height 14
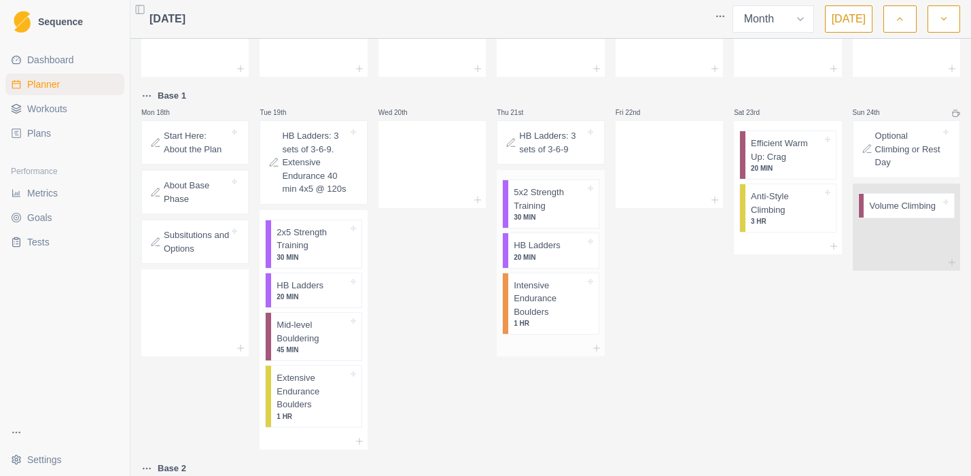
click at [525, 254] on p "20 MIN" at bounding box center [549, 257] width 71 height 10
click at [36, 130] on span "Plans" at bounding box center [39, 133] width 24 height 14
